Goal: Task Accomplishment & Management: Complete application form

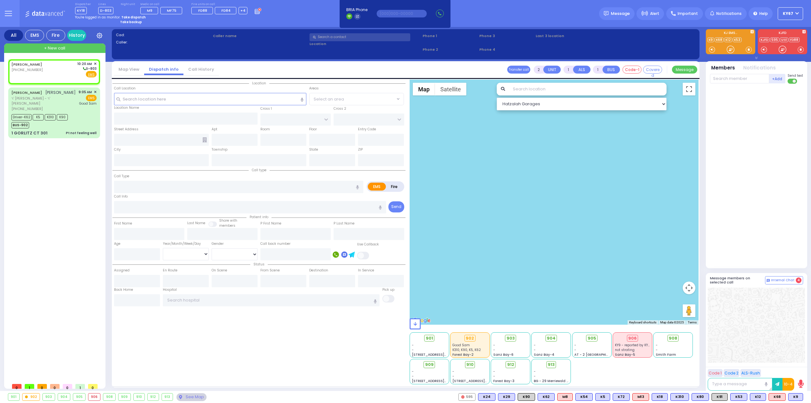
select select
radio input "true"
select select
type input "10:20"
select select "Hatzalah Garages"
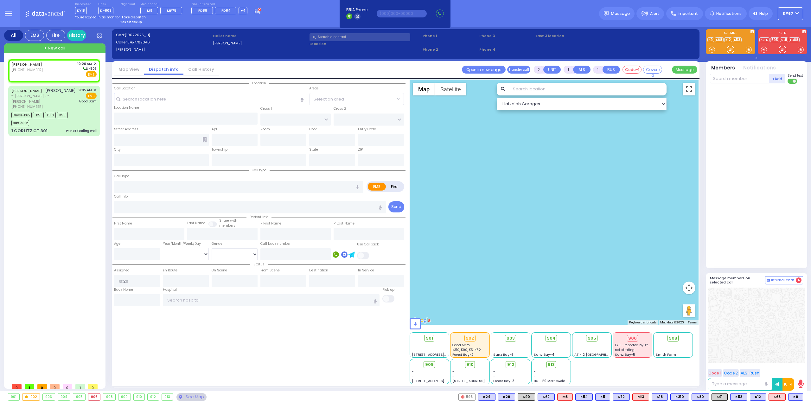
select select
radio input "true"
select select
select select "Hatzalah Garages"
select select
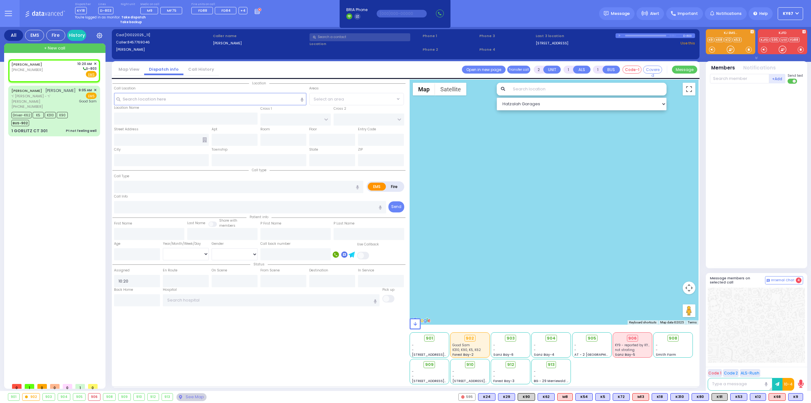
radio input "true"
select select
type input "SCHUNNEMUNK RD"
type input "[STREET_ADDRESS]"
type input "[PERSON_NAME]"
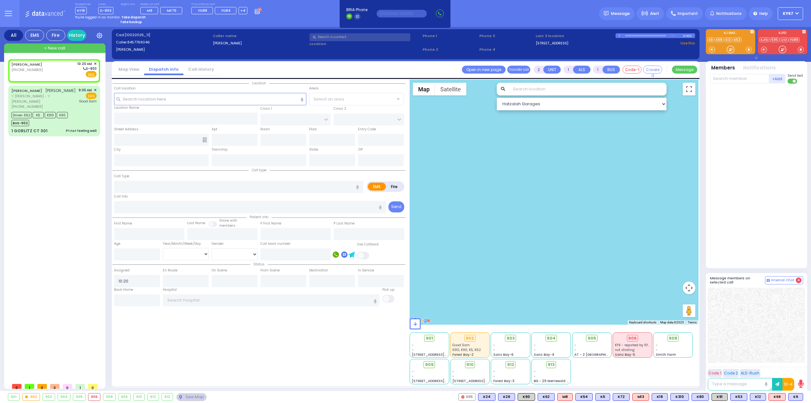
type input "[US_STATE]"
type input "10950"
radio input "true"
select select
type input "311"
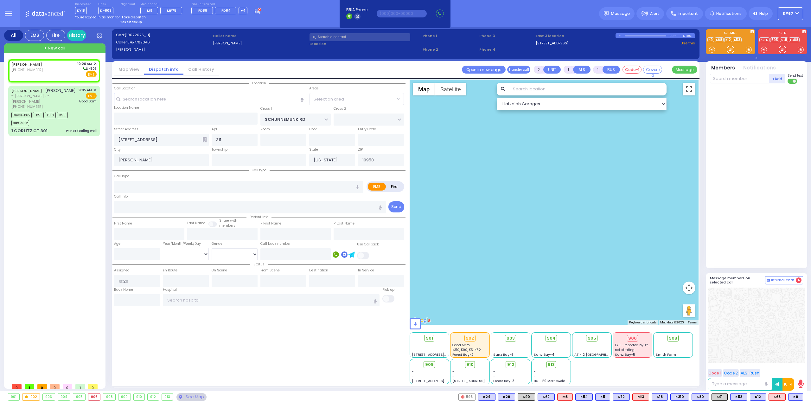
radio input "true"
type input "[PERSON_NAME]"
select select
radio input "true"
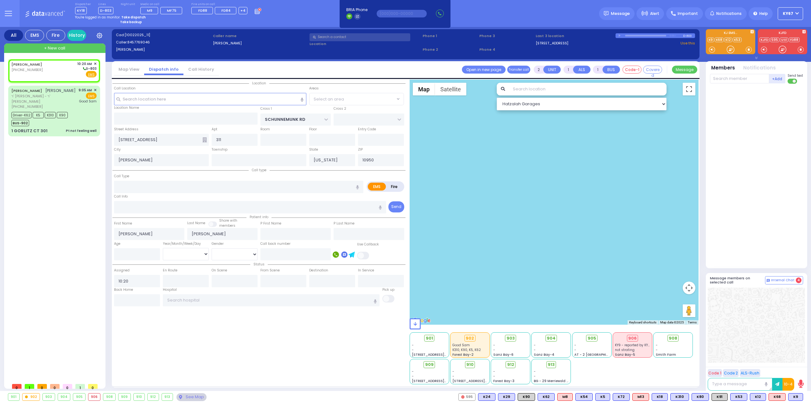
select select
type input "12 LIZENSK BLVD"
type input "Fell"
radio input "true"
select select
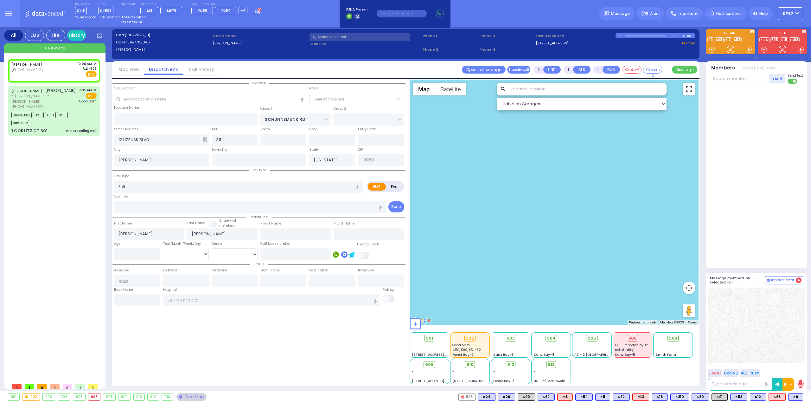
radio input "true"
select select
radio input "true"
type input "1"
select select
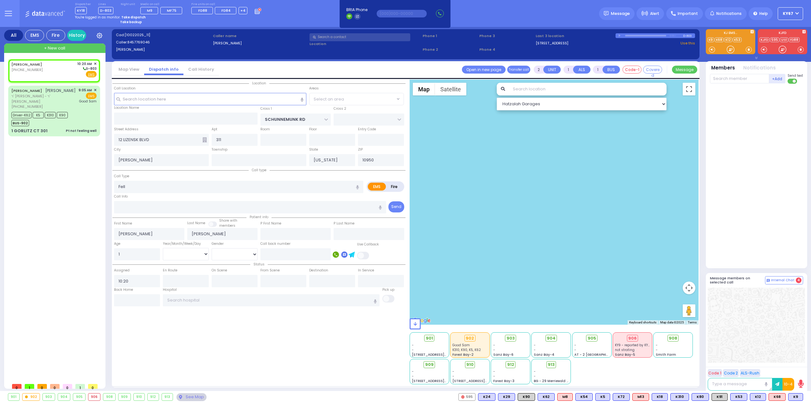
radio input "true"
select select "Year"
select select "[GEOGRAPHIC_DATA]"
select select "Hatzalah Garages"
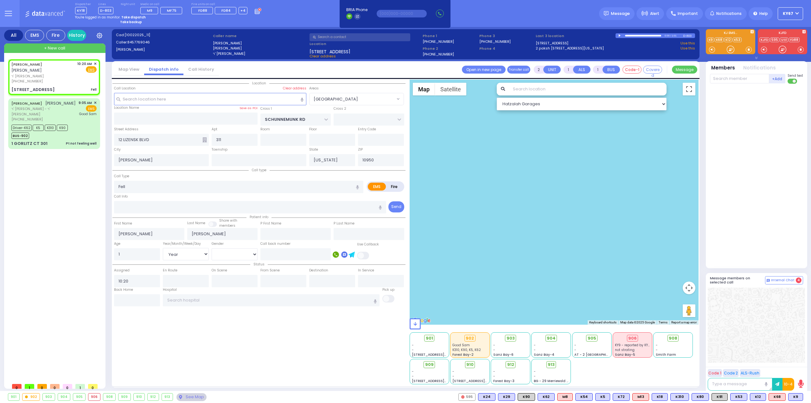
select select
radio input "true"
select select "Year"
type input "10:22"
radio input "true"
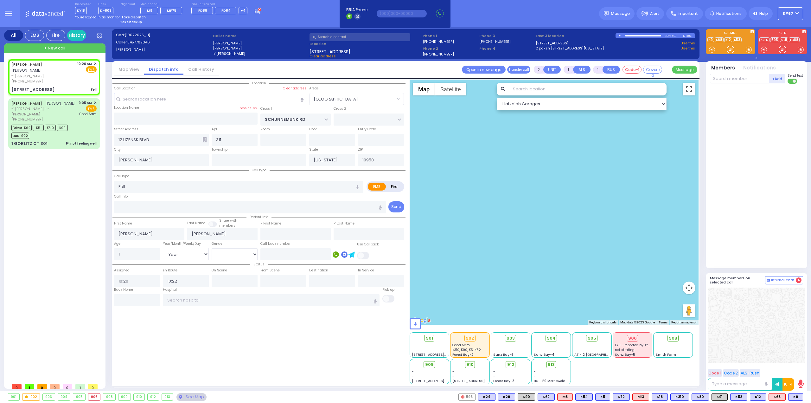
select select "Year"
select select "[GEOGRAPHIC_DATA]"
select select "Hatzalah Garages"
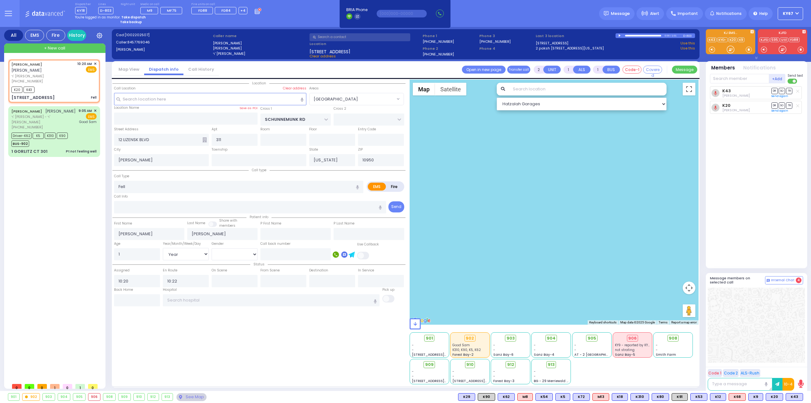
select select
radio input "true"
select select "Year"
select select "[GEOGRAPHIC_DATA]"
select select "Hatzalah Garages"
